Goal: Information Seeking & Learning: Learn about a topic

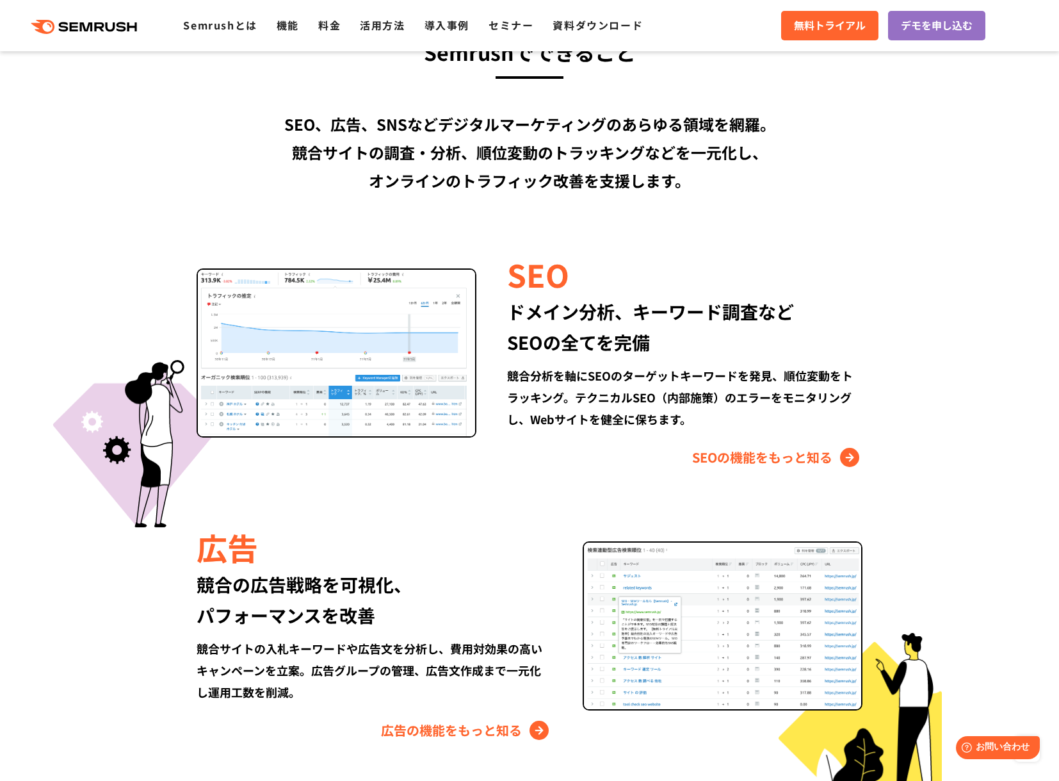
scroll to position [1025, 0]
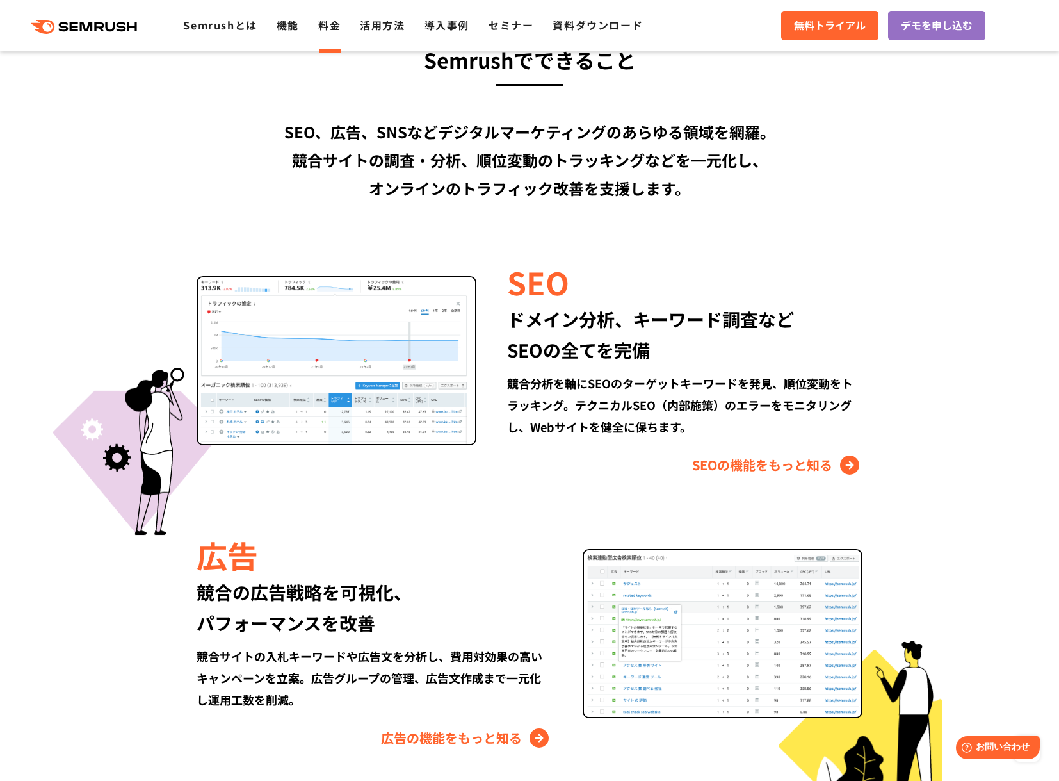
click at [336, 24] on link "料金" at bounding box center [329, 24] width 22 height 15
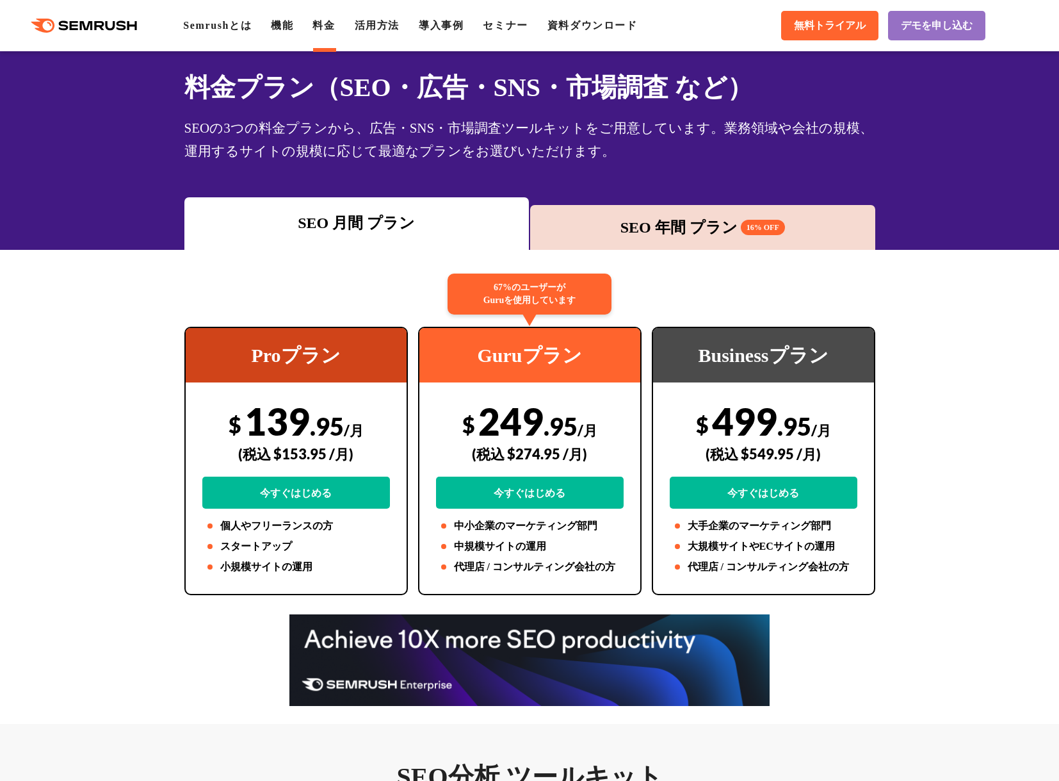
scroll to position [64, 0]
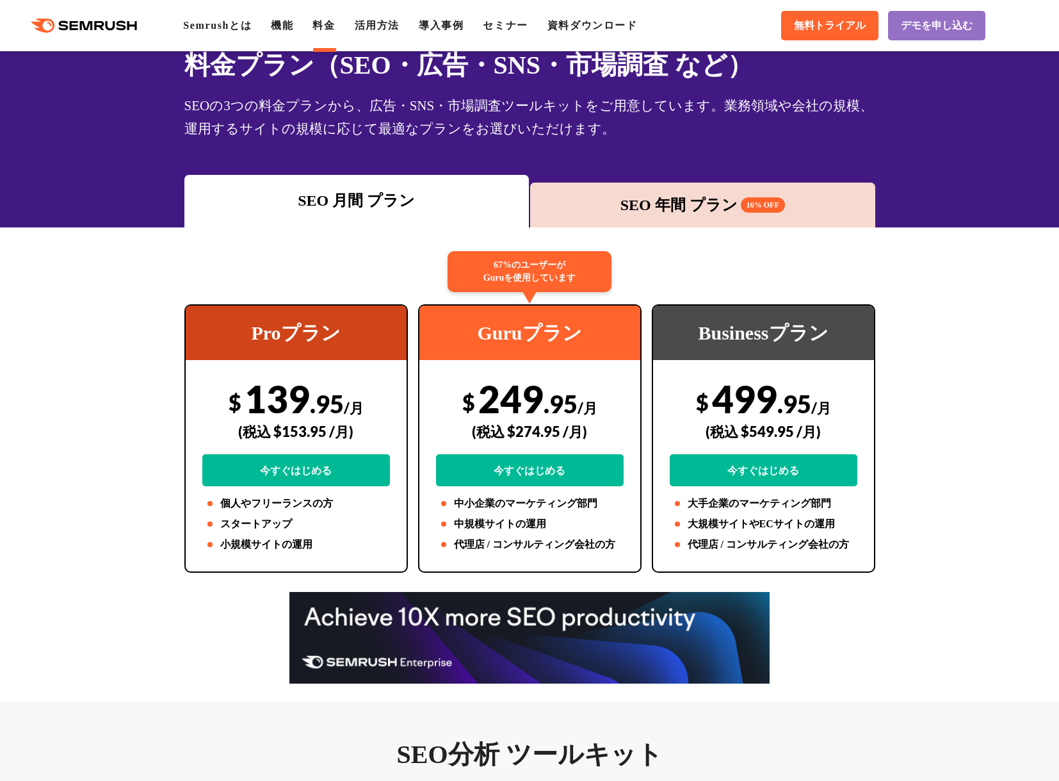
click at [662, 197] on div "SEO 年間 プラン 16% OFF" at bounding box center [703, 204] width 332 height 23
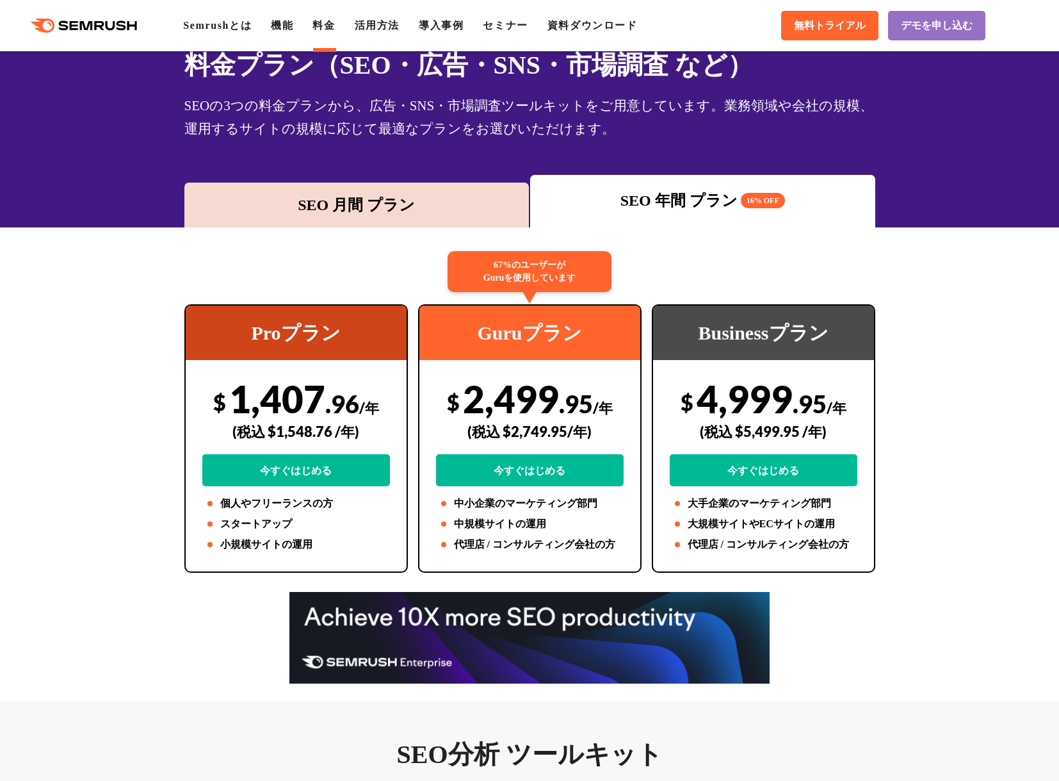
click at [352, 199] on div "SEO 月間 プラン" at bounding box center [357, 204] width 332 height 23
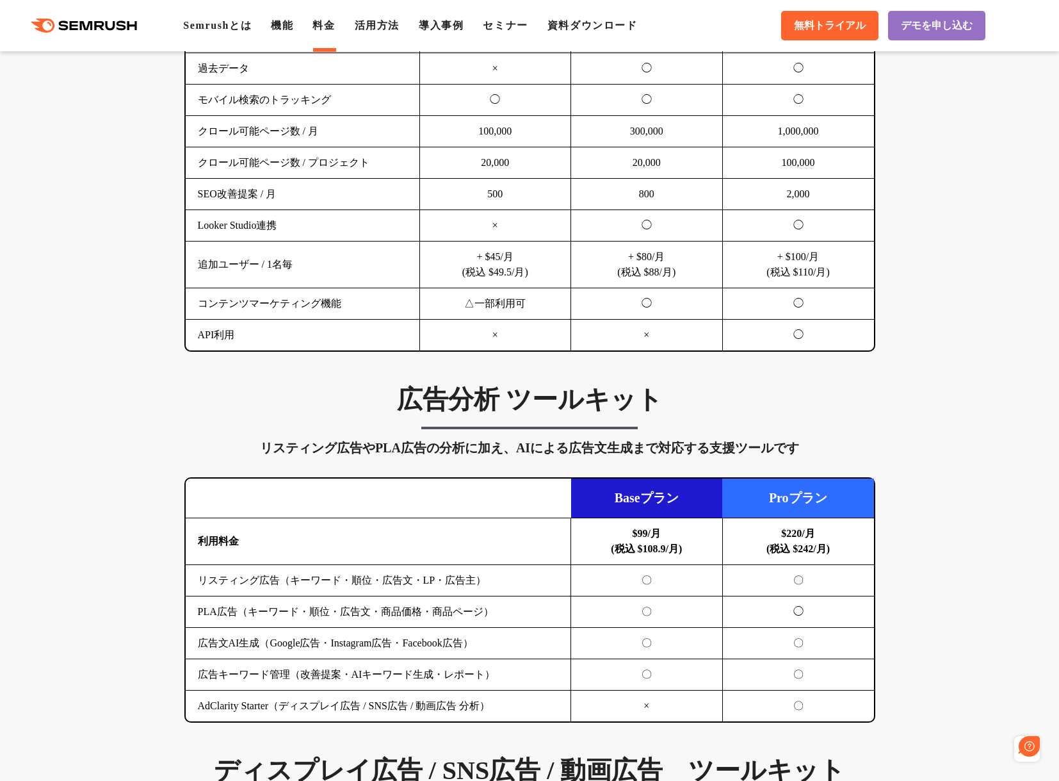
scroll to position [0, 0]
drag, startPoint x: 380, startPoint y: 448, endPoint x: 427, endPoint y: 453, distance: 47.0
click at [427, 453] on div "リスティング広告やPLA広告の分析に加え、AIによる広告文生成まで対応する支援ツールです" at bounding box center [529, 447] width 691 height 20
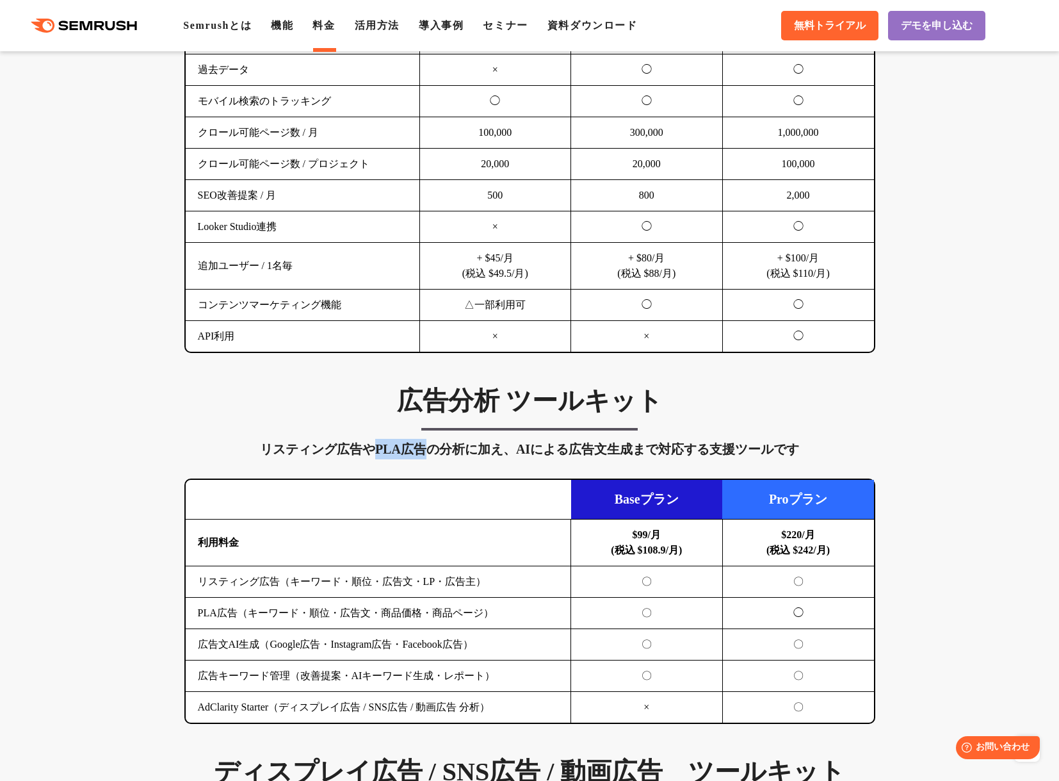
scroll to position [1025, 0]
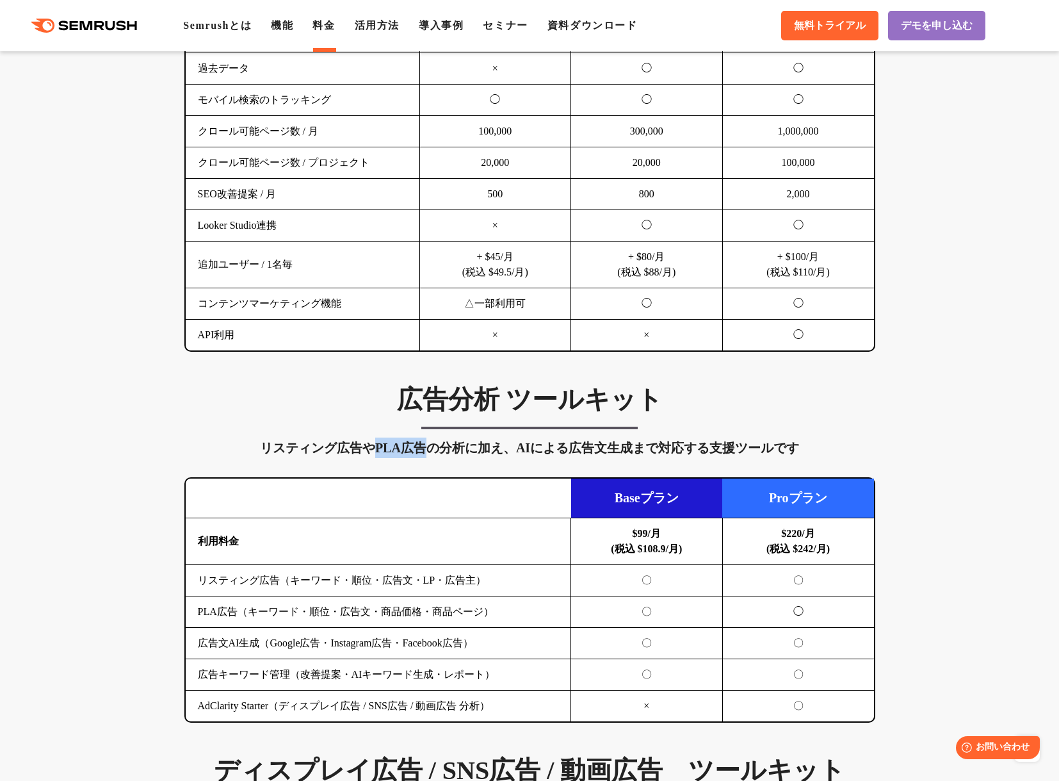
copy div "PLA広告"
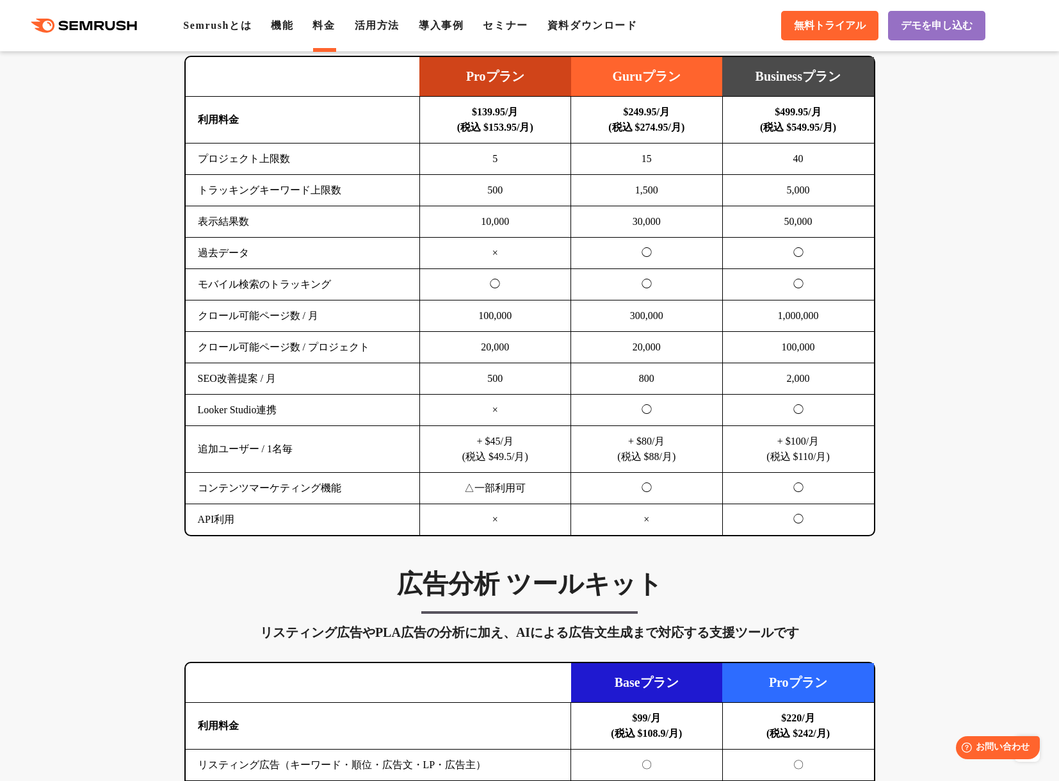
scroll to position [833, 0]
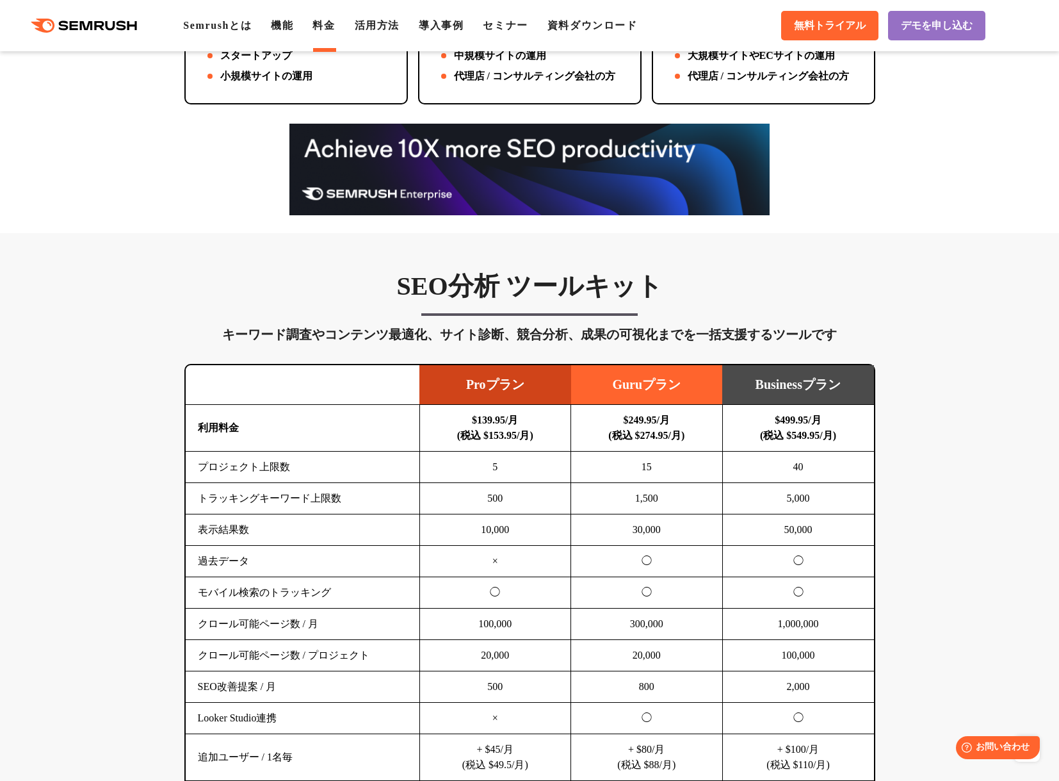
scroll to position [512, 0]
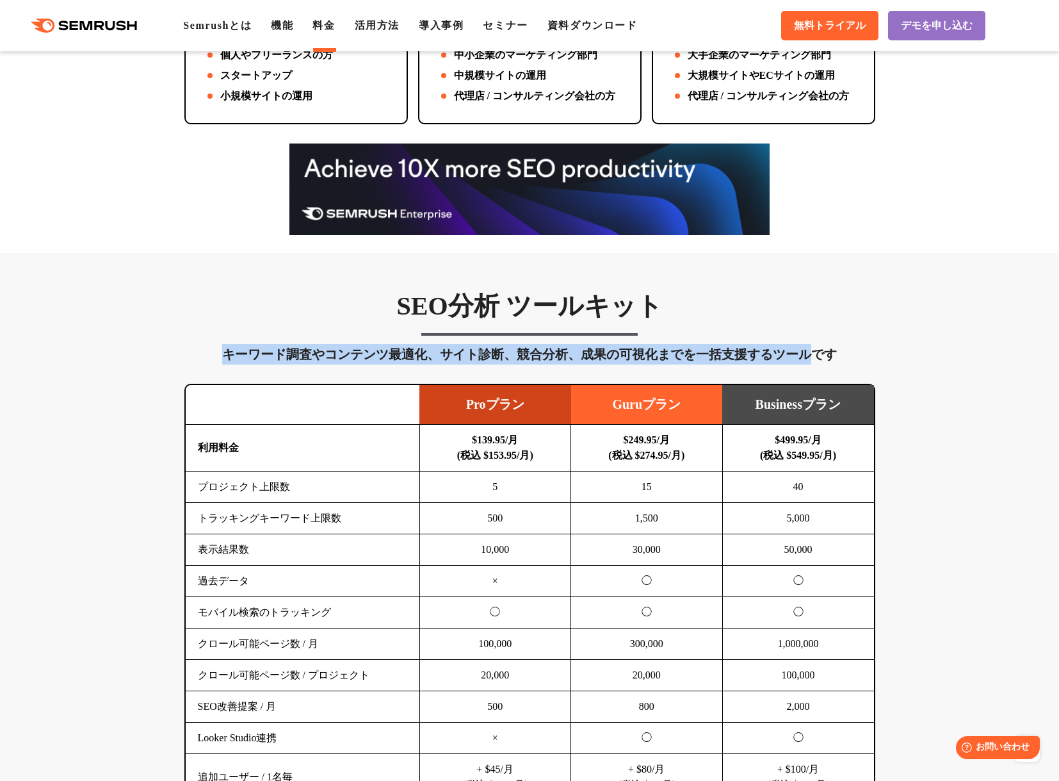
drag, startPoint x: 224, startPoint y: 354, endPoint x: 806, endPoint y: 354, distance: 581.5
click at [806, 354] on div "キーワード調査やコンテンツ最適化、サイト診断、競合分析、成果の可視化までを一括支援するツールです" at bounding box center [529, 354] width 691 height 20
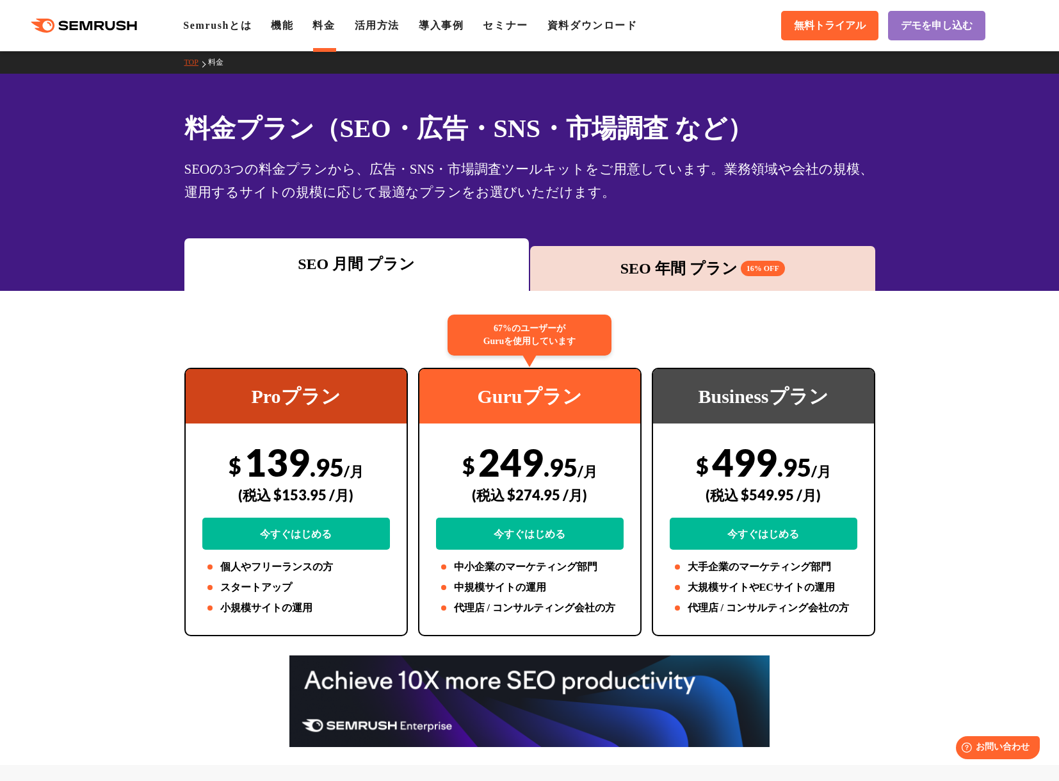
scroll to position [0, 0]
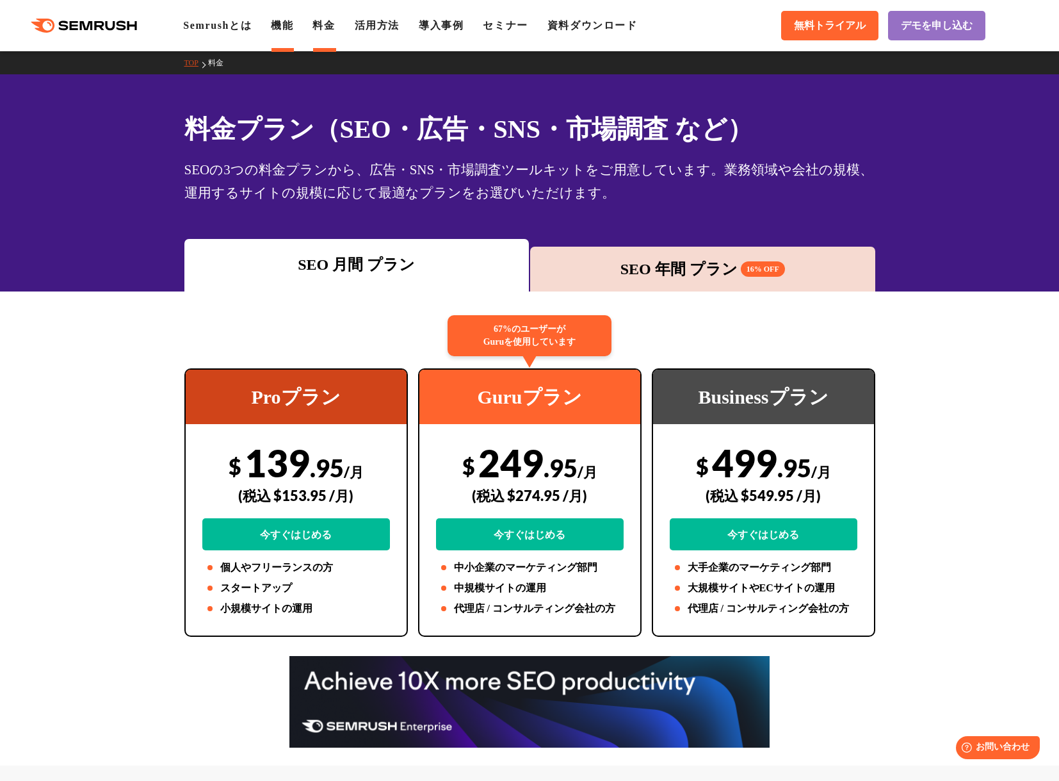
click at [288, 28] on link "機能" at bounding box center [282, 25] width 22 height 11
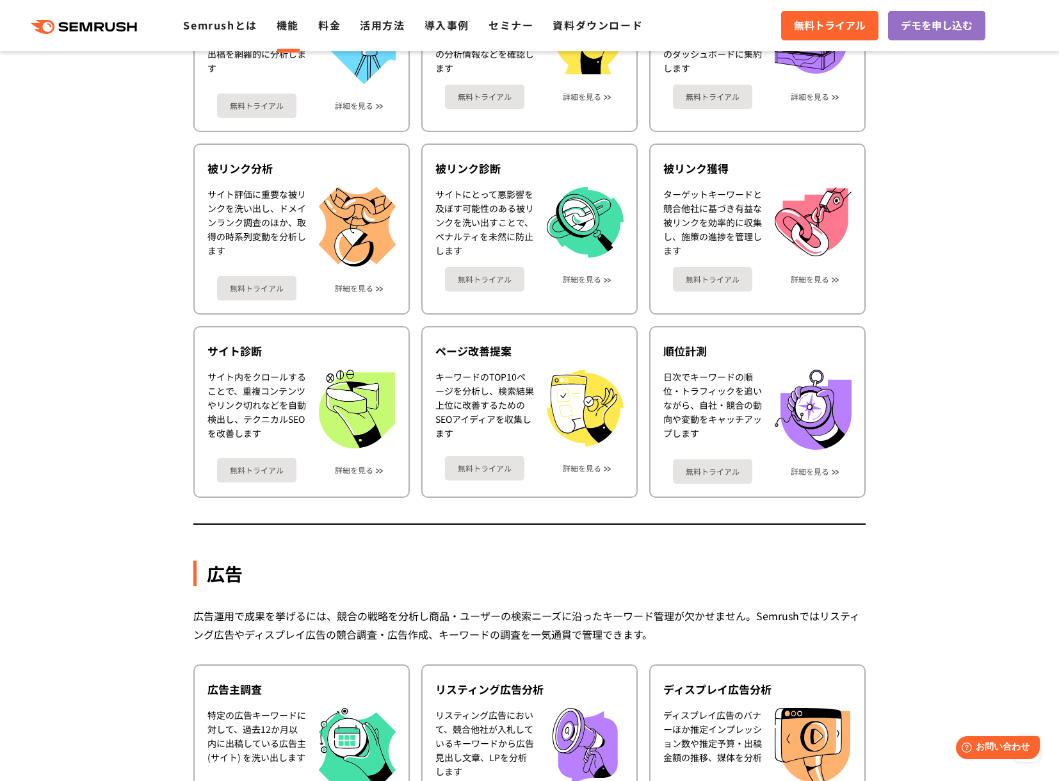
scroll to position [705, 0]
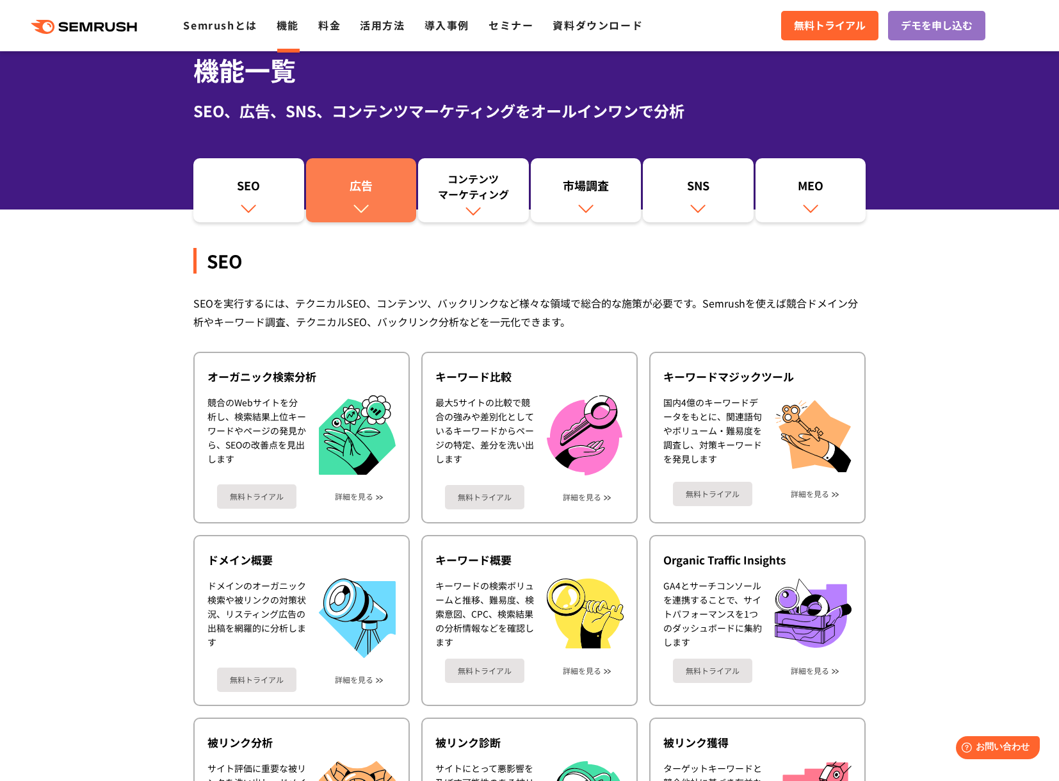
click at [345, 190] on div "広告" at bounding box center [362, 188] width 98 height 22
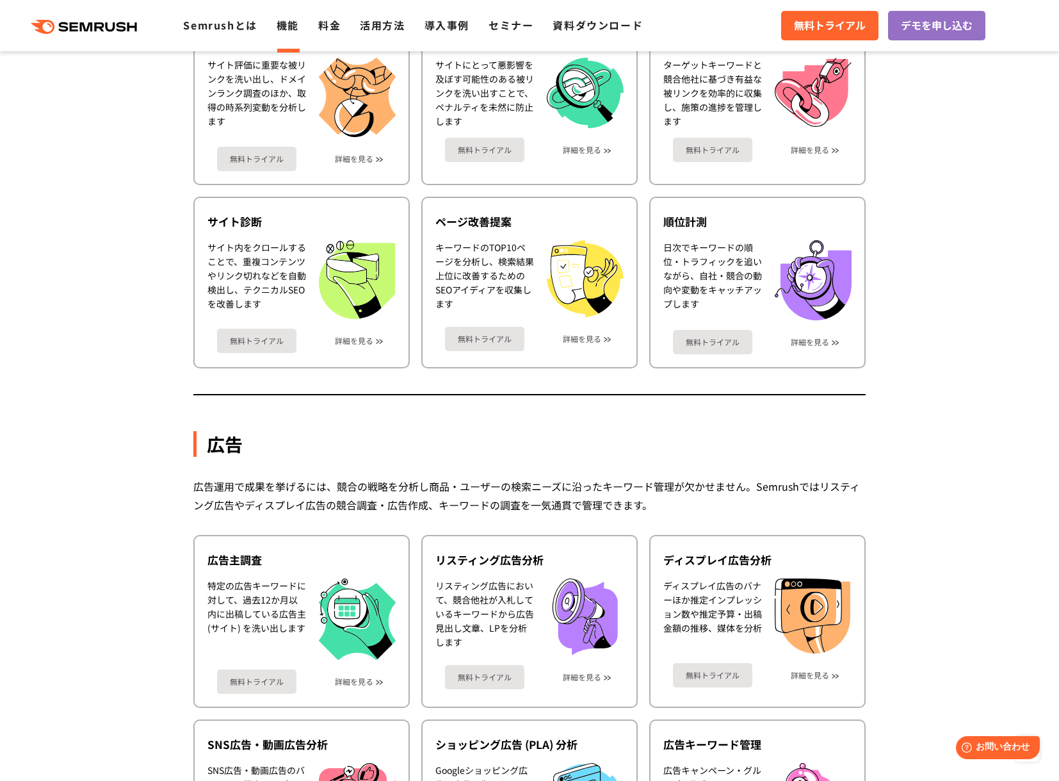
scroll to position [564, 0]
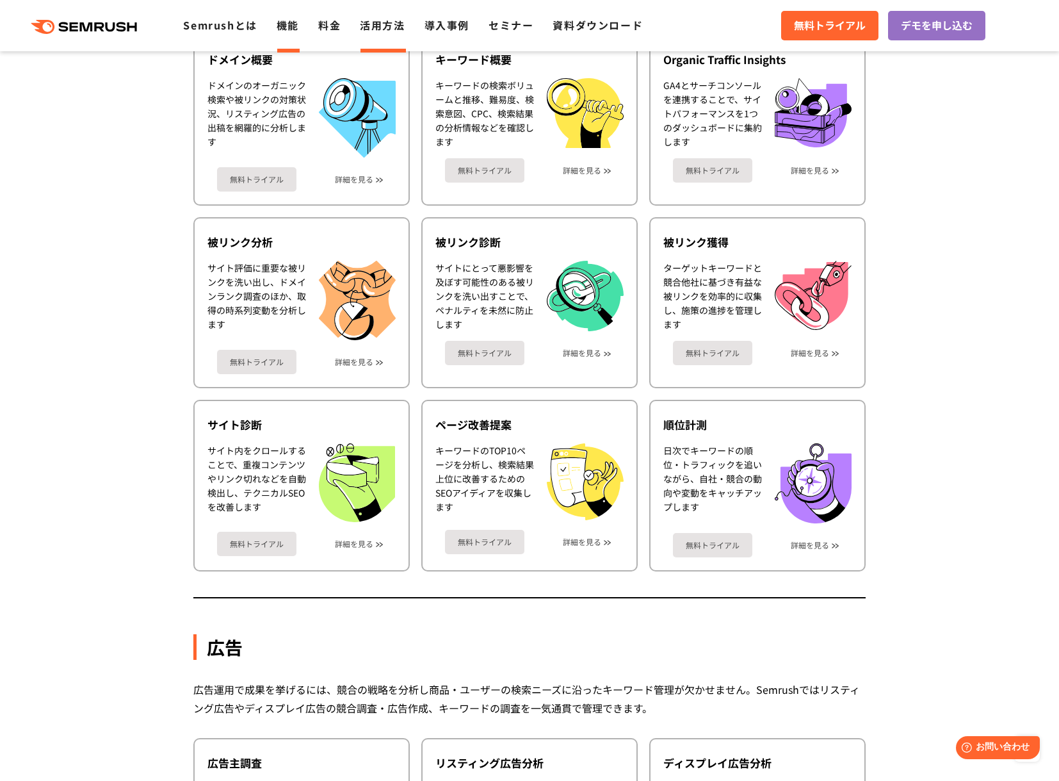
click at [377, 31] on link "活用方法" at bounding box center [382, 24] width 45 height 15
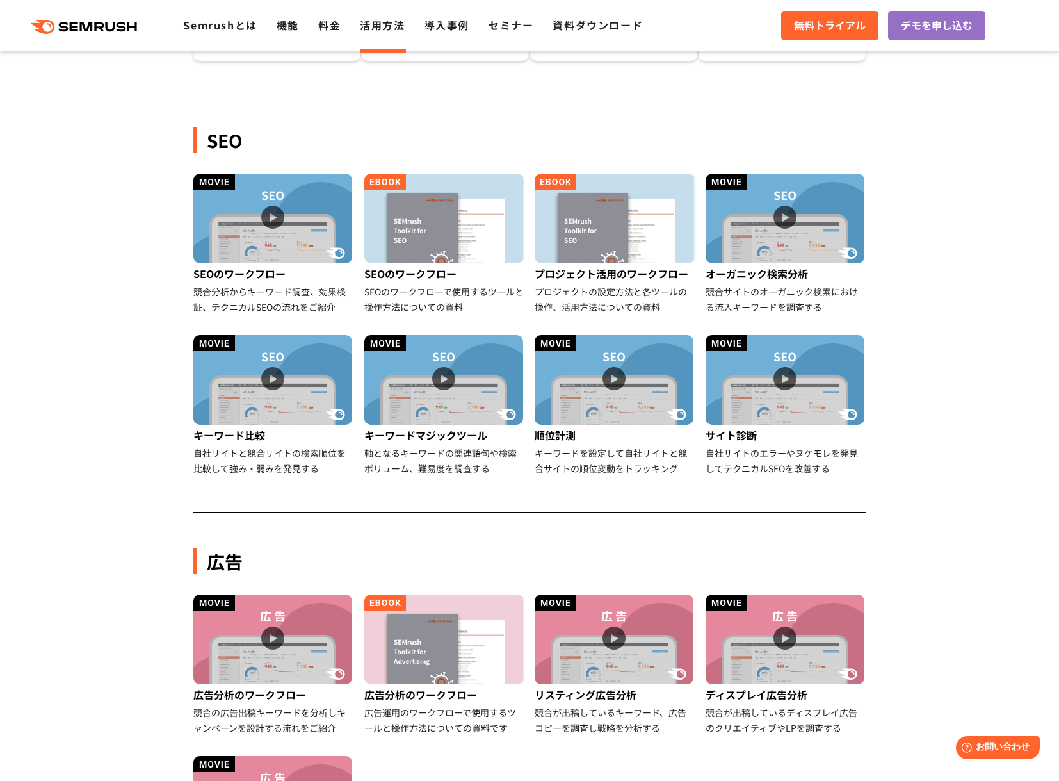
scroll to position [256, 0]
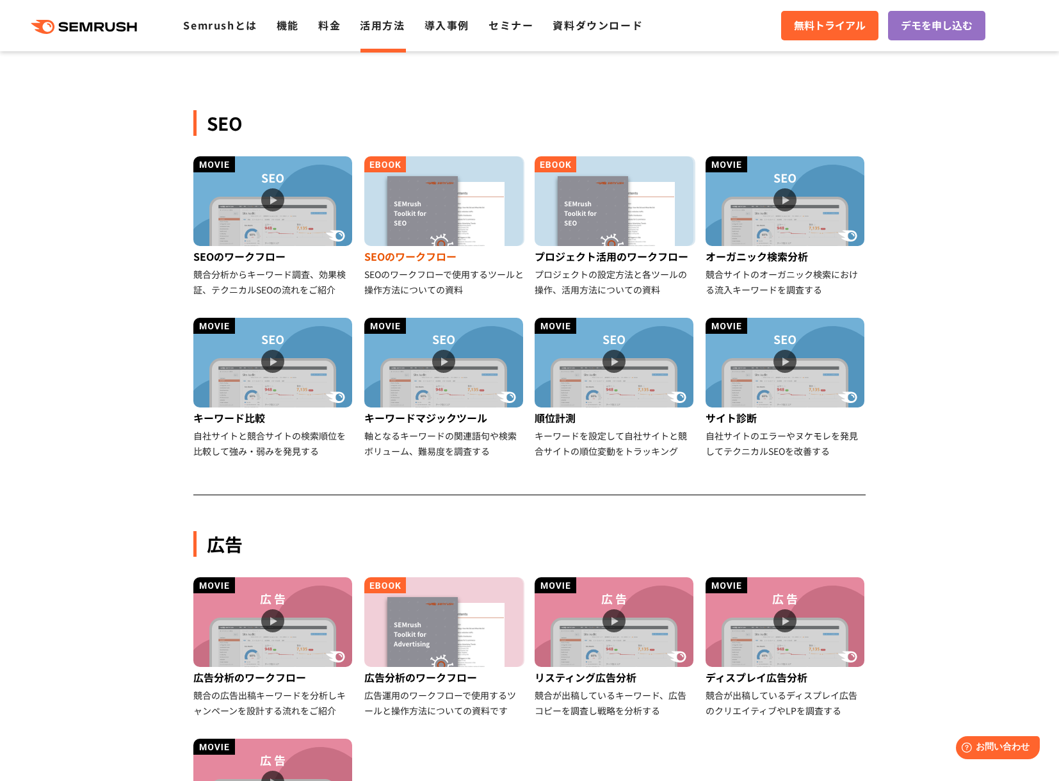
click at [441, 219] on img at bounding box center [443, 201] width 159 height 90
click at [651, 234] on img at bounding box center [614, 201] width 159 height 90
click at [278, 211] on img at bounding box center [272, 201] width 159 height 90
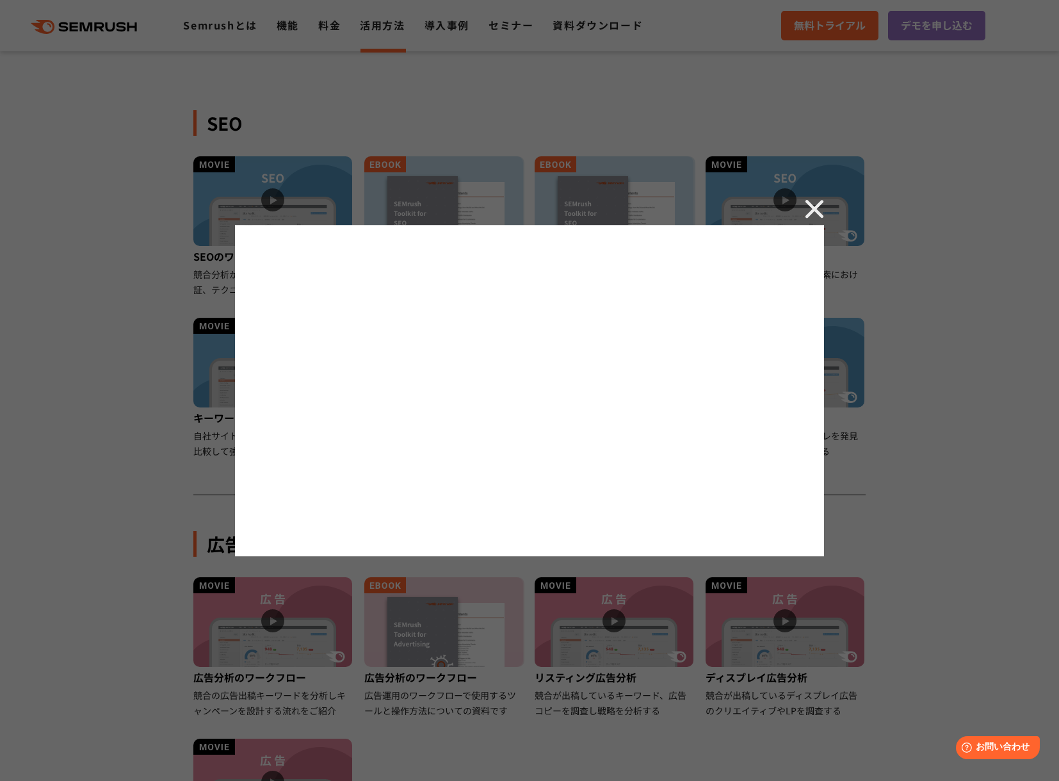
click at [817, 208] on img at bounding box center [814, 208] width 19 height 19
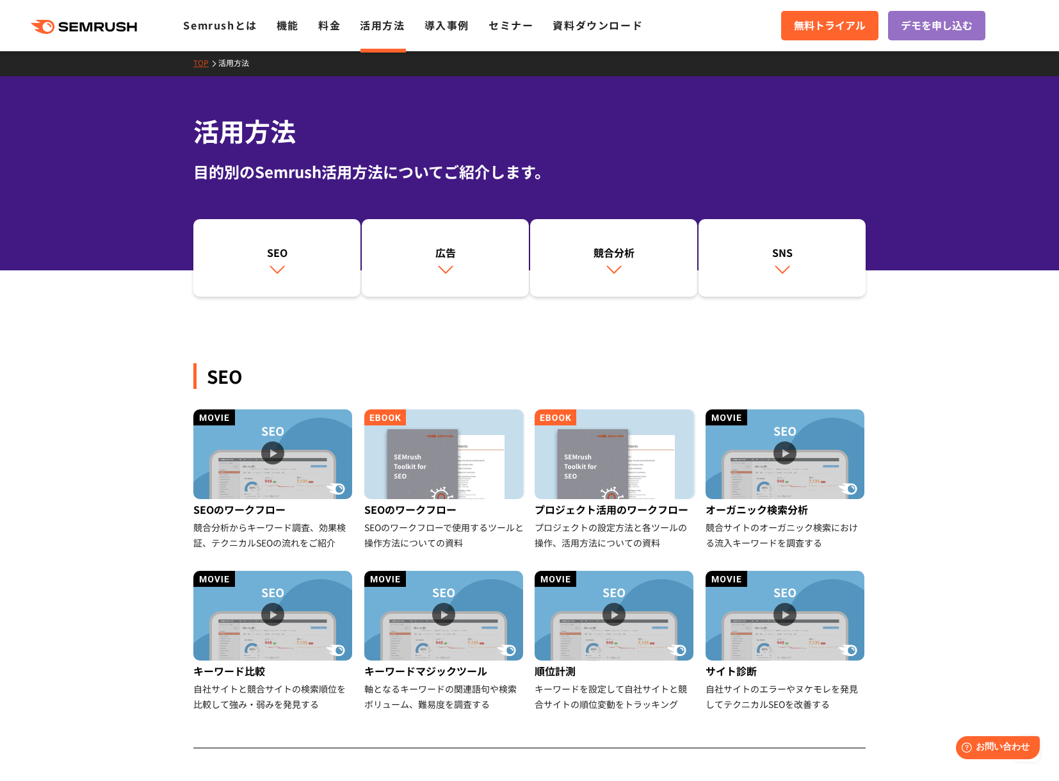
scroll to position [0, 0]
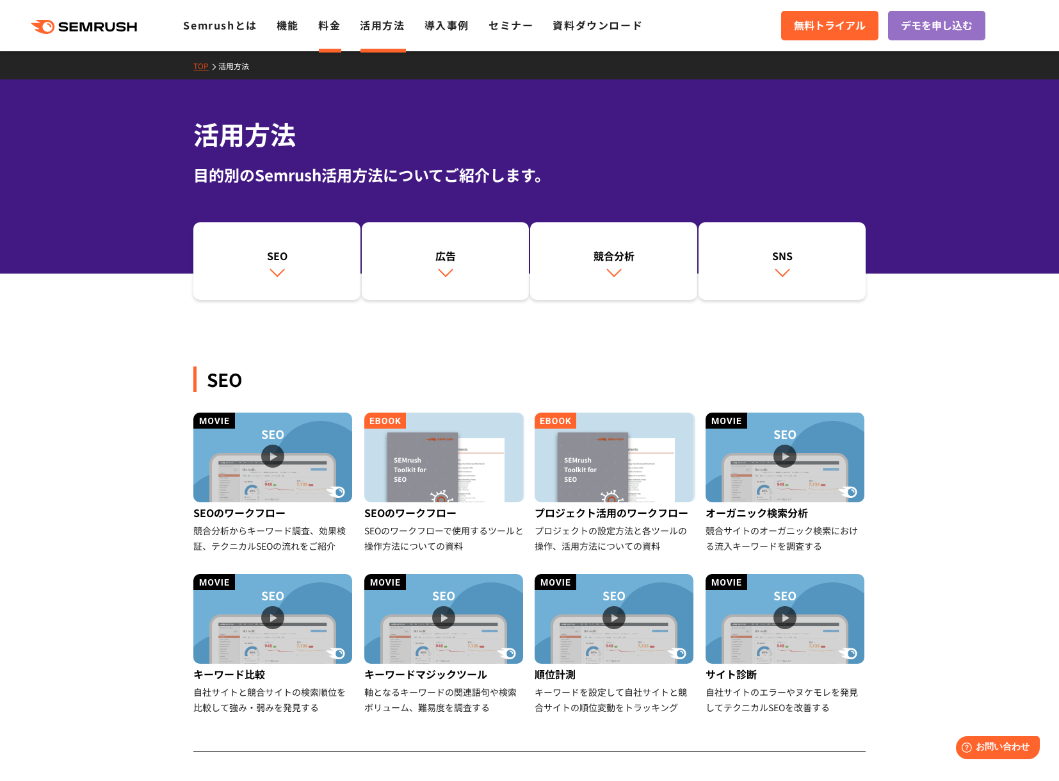
click at [323, 26] on link "料金" at bounding box center [329, 24] width 22 height 15
